Goal: Communication & Community: Ask a question

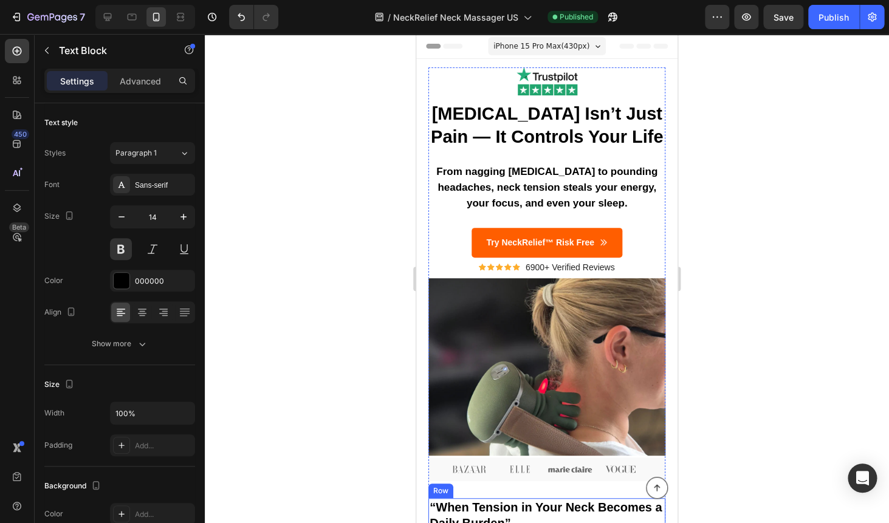
scroll to position [269, 0]
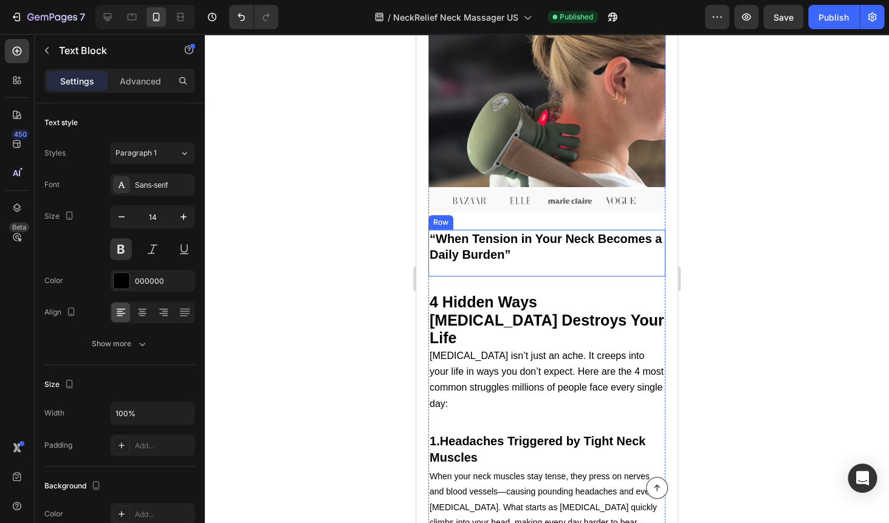
click at [508, 269] on div "“When Tension in Your Neck Becomes a Daily Burden” Heading" at bounding box center [546, 253] width 237 height 47
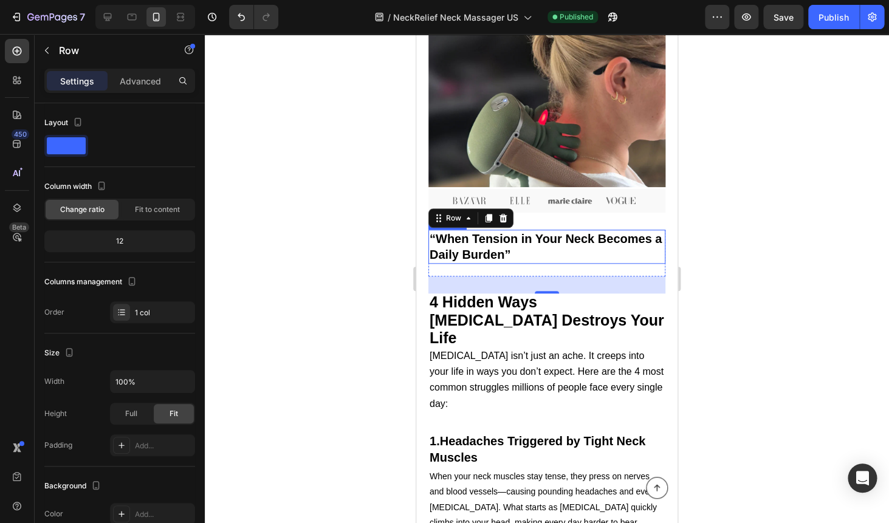
click at [525, 249] on h2 "“When Tension in Your Neck Becomes a Daily Burden”" at bounding box center [546, 247] width 237 height 34
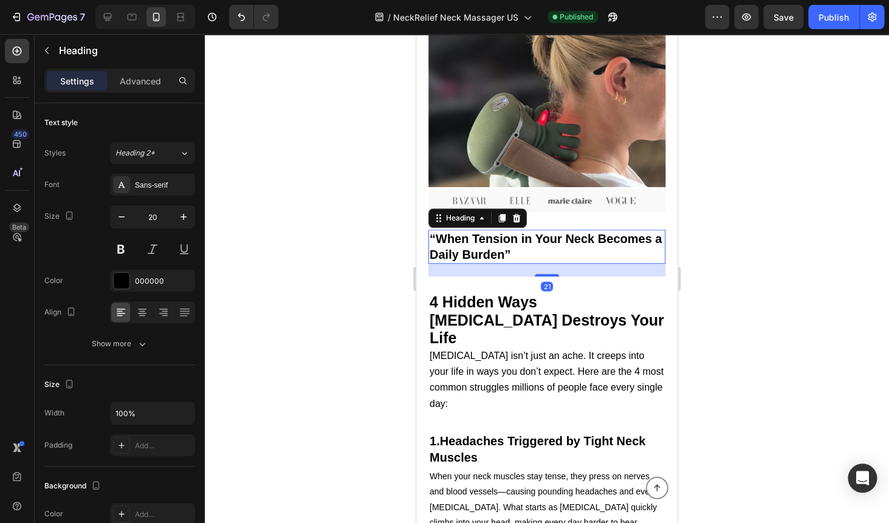
click at [504, 270] on div "21" at bounding box center [546, 270] width 237 height 13
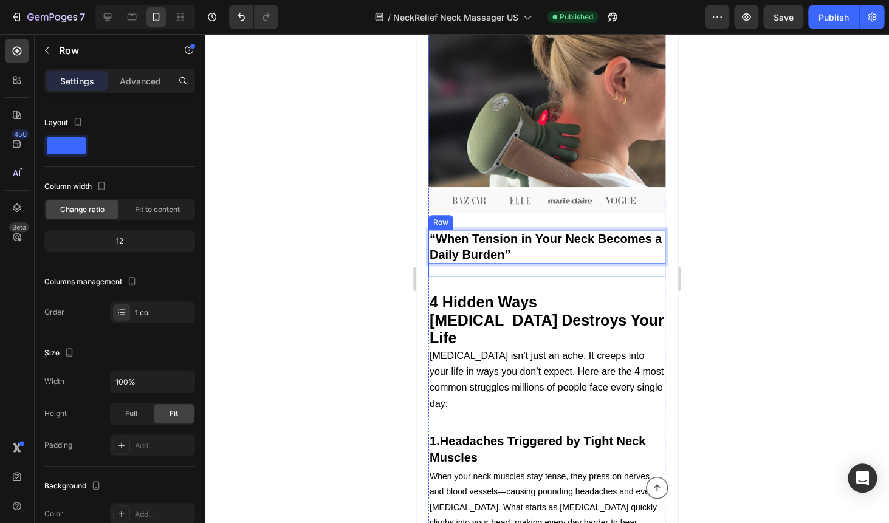
click at [506, 273] on div "“When Tension in Your Neck Becomes a Daily Burden” Heading 21" at bounding box center [546, 253] width 237 height 47
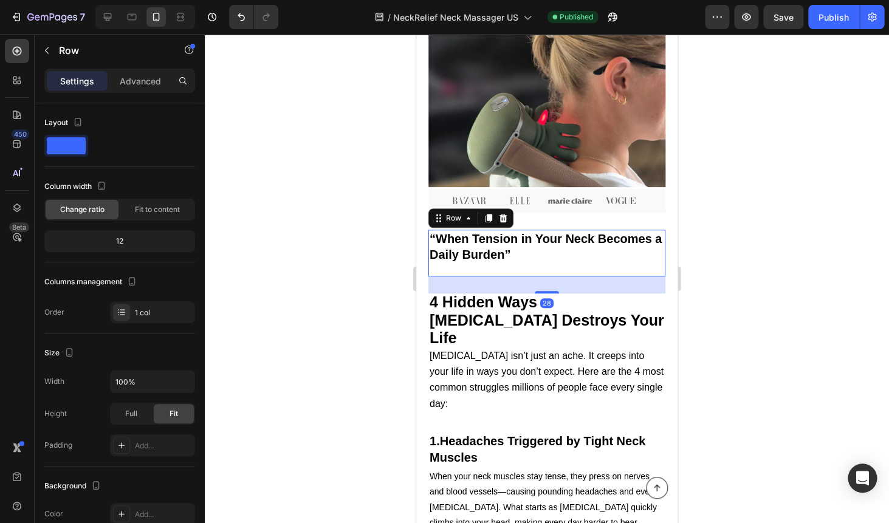
click at [506, 268] on div "⁠⁠⁠⁠⁠⁠⁠ “When Tension in Your Neck Becomes a Daily Burden” Heading" at bounding box center [546, 253] width 237 height 47
click at [495, 266] on div "⁠⁠⁠⁠⁠⁠⁠ “When Tension in Your Neck Becomes a Daily Burden” Heading" at bounding box center [546, 253] width 237 height 47
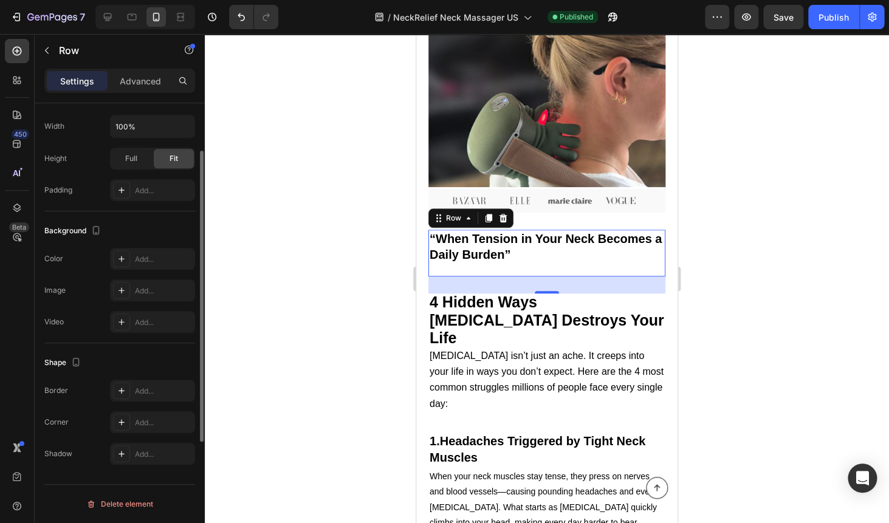
scroll to position [0, 0]
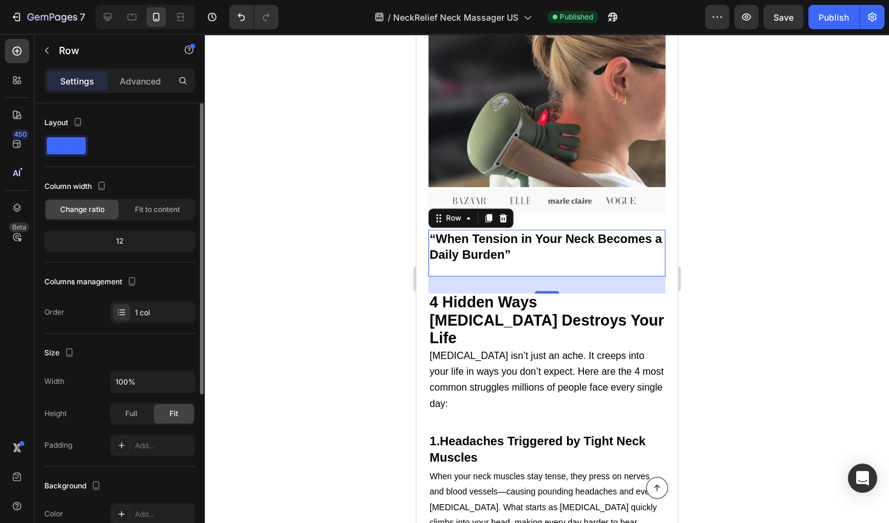
click at [125, 69] on div "Settings Advanced" at bounding box center [119, 81] width 151 height 24
click at [125, 73] on div "Advanced" at bounding box center [140, 80] width 61 height 19
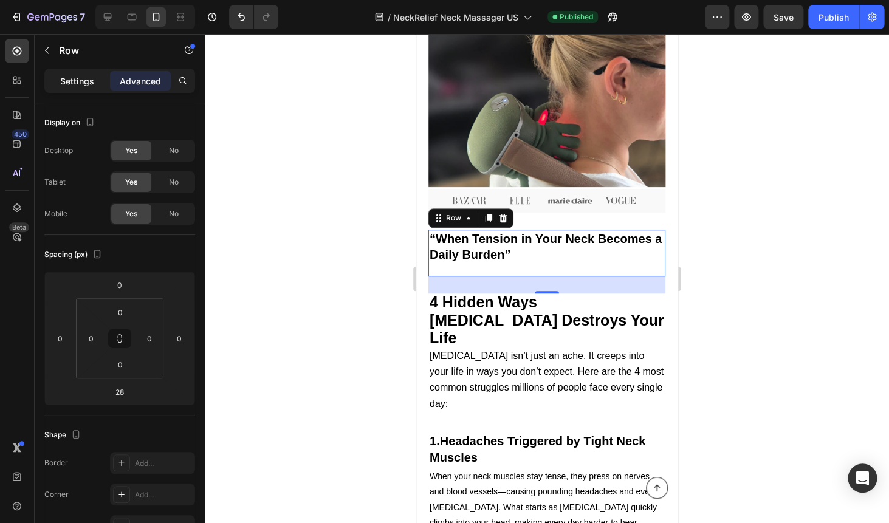
click at [84, 83] on p "Settings" at bounding box center [77, 81] width 34 height 13
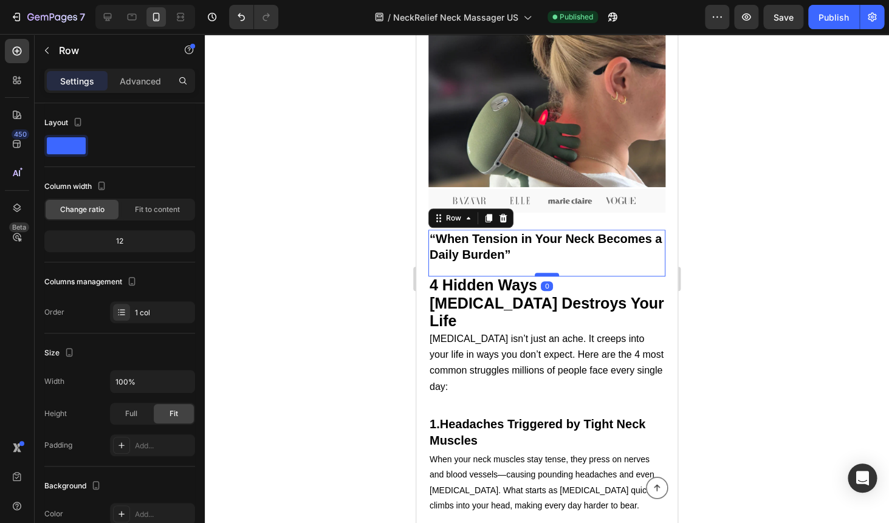
drag, startPoint x: 549, startPoint y: 294, endPoint x: 545, endPoint y: 276, distance: 18.1
click at [545, 276] on div at bounding box center [547, 275] width 24 height 4
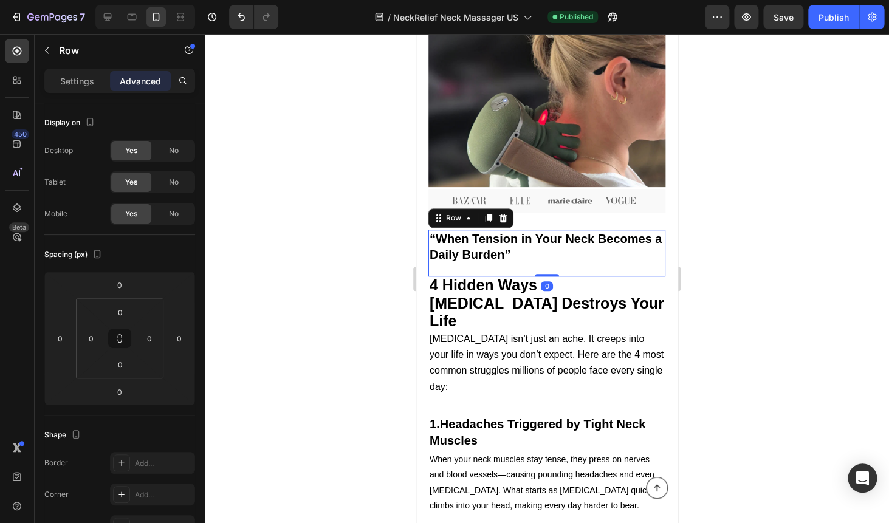
click at [766, 175] on div at bounding box center [547, 278] width 684 height 489
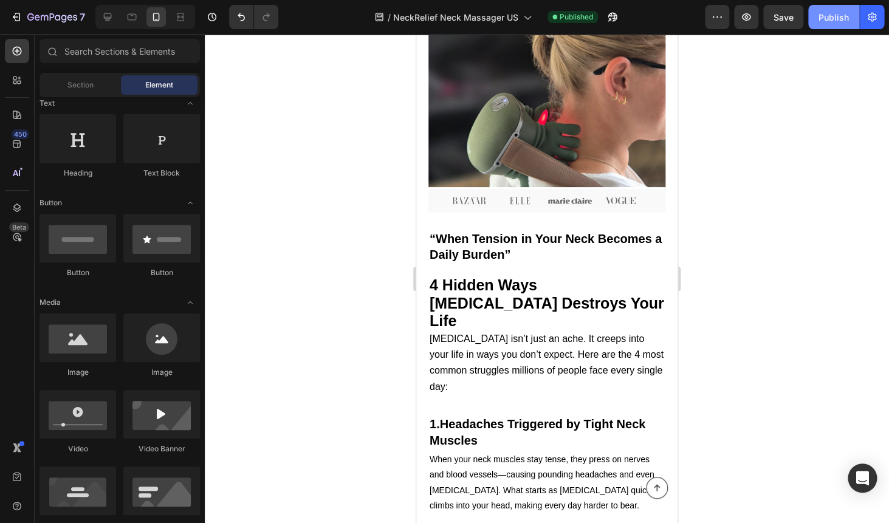
click at [838, 20] on div "Publish" at bounding box center [834, 17] width 30 height 13
click at [24, 21] on div "7" at bounding box center [47, 17] width 75 height 15
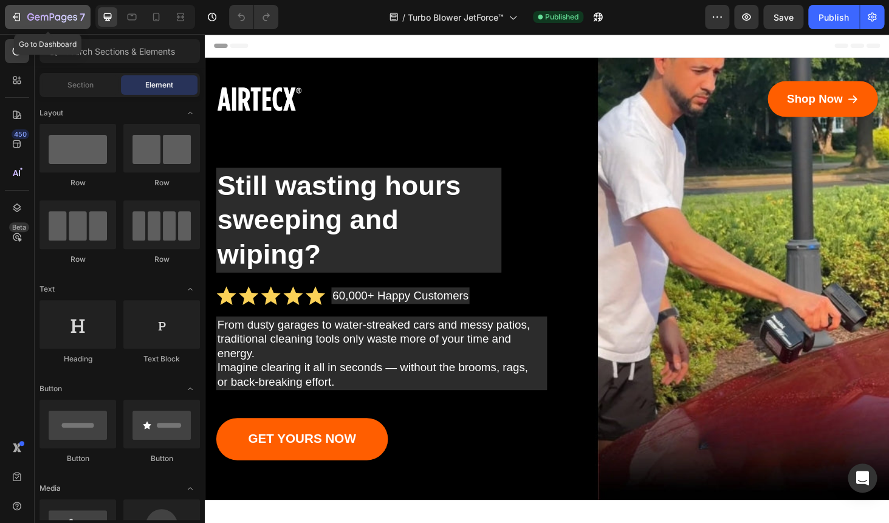
click at [21, 15] on icon "button" at bounding box center [16, 17] width 12 height 12
click at [861, 479] on icon "Open Intercom Messenger" at bounding box center [862, 478] width 14 height 16
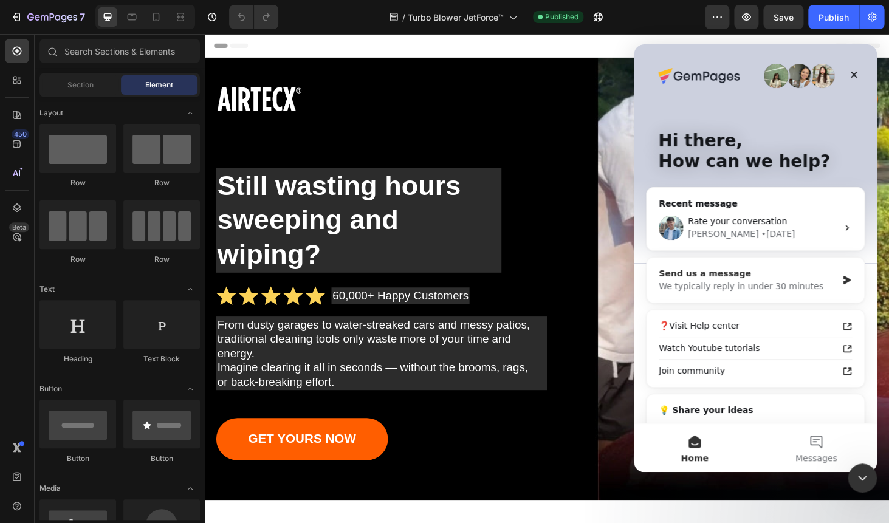
click at [781, 295] on div "Send us a message We typically reply in under 30 minutes" at bounding box center [756, 280] width 218 height 45
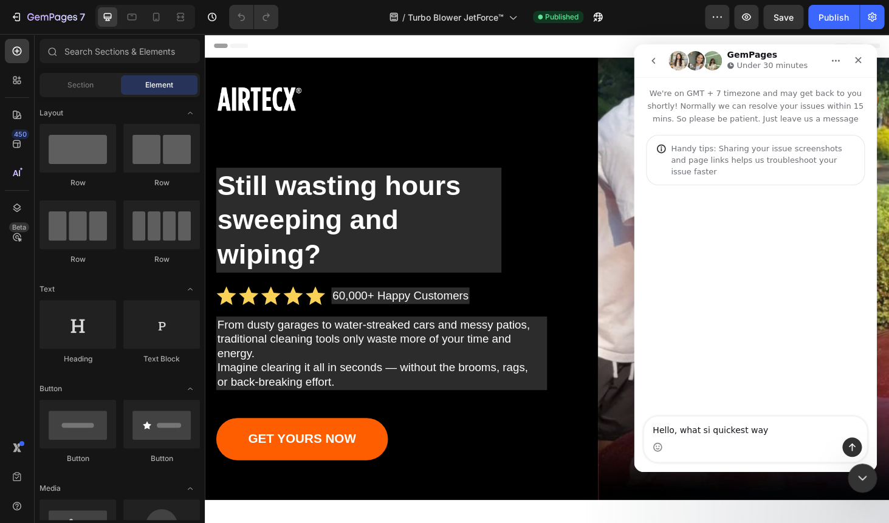
click at [704, 432] on textarea "Hello, what si quickest way" at bounding box center [755, 427] width 222 height 21
click at [777, 430] on textarea "Hello, what is quickest way" at bounding box center [755, 427] width 222 height 21
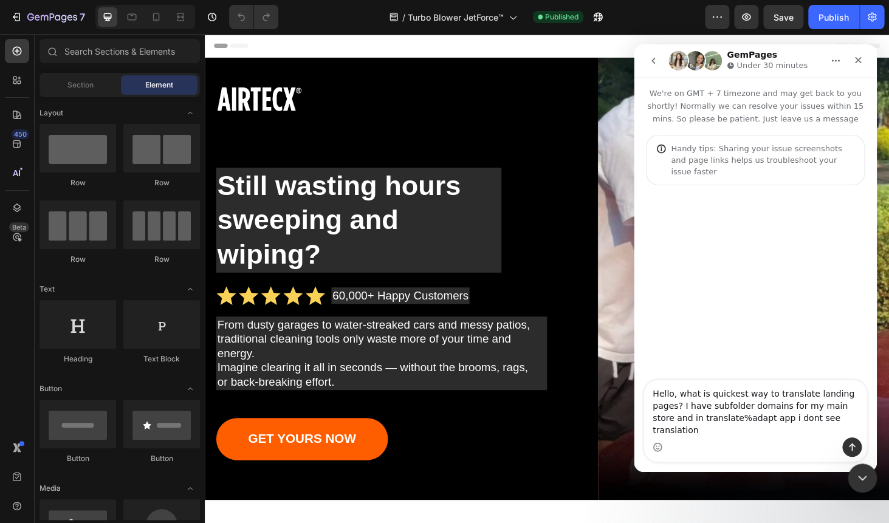
type textarea "Hello, what is quickest way to translate landing pages? I have subfolder domain…"
